Goal: Communication & Community: Connect with others

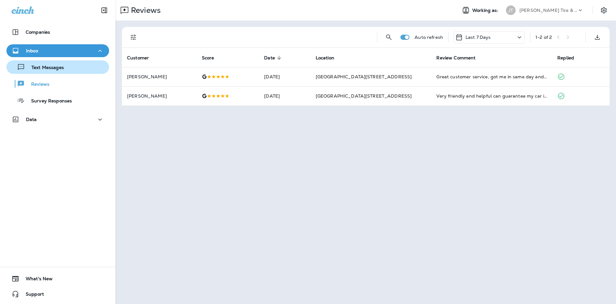
click at [93, 70] on div "Text Messages" at bounding box center [58, 67] width 98 height 10
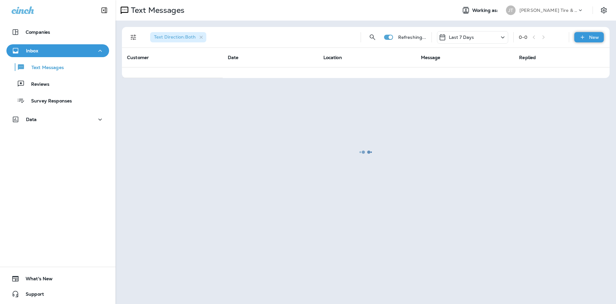
click at [587, 39] on div "New" at bounding box center [589, 37] width 30 height 10
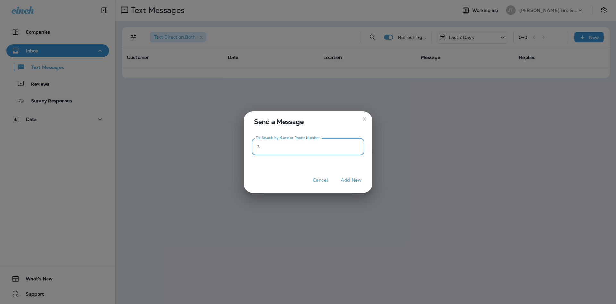
click at [359, 143] on input "To: Search by Name or Phone Number" at bounding box center [313, 146] width 101 height 17
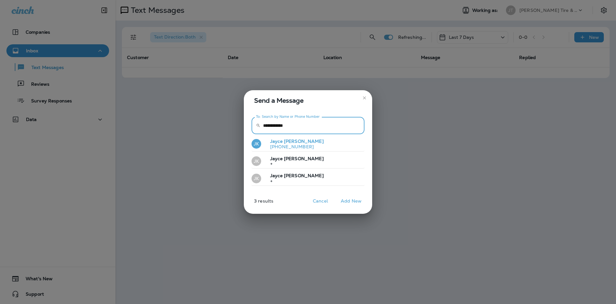
type input "**********"
click at [319, 148] on button "[PERSON_NAME] [PERSON_NAME] [PHONE_NUMBER]" at bounding box center [307, 144] width 113 height 15
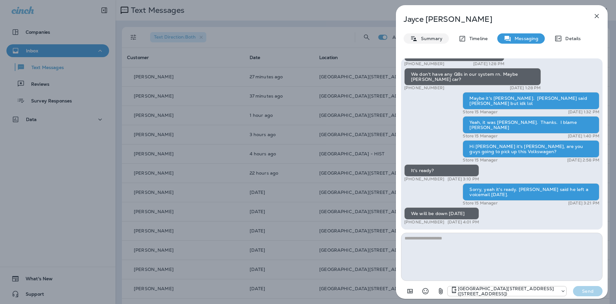
click at [415, 33] on div "Summary" at bounding box center [425, 38] width 45 height 10
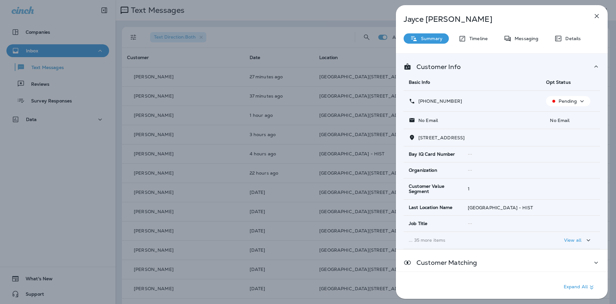
drag, startPoint x: 472, startPoint y: 103, endPoint x: 418, endPoint y: 107, distance: 53.8
click at [418, 107] on td "[PHONE_NUMBER]" at bounding box center [471, 101] width 137 height 21
